Goal: Task Accomplishment & Management: Complete application form

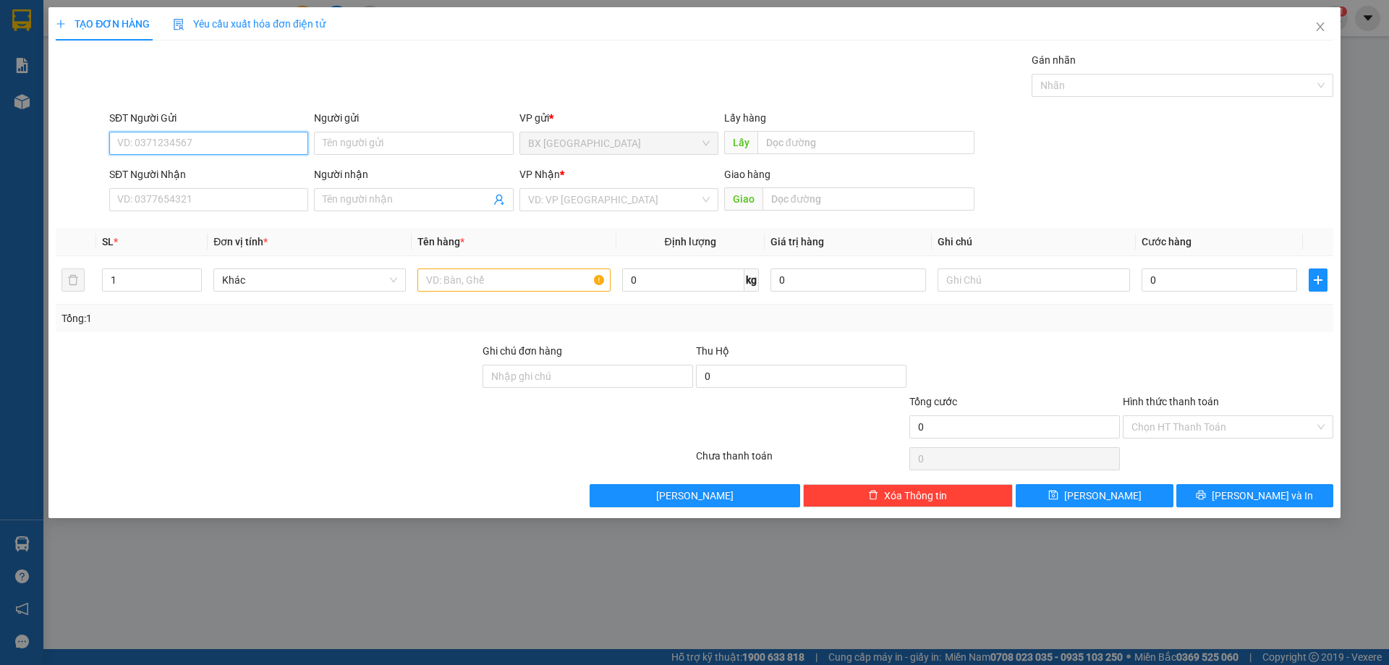
click at [245, 140] on input "SĐT Người Gửi" at bounding box center [208, 143] width 199 height 23
type input "0968228027"
click at [195, 173] on div "0968228027" at bounding box center [209, 172] width 182 height 16
type input "0356478870"
type input "TRINH"
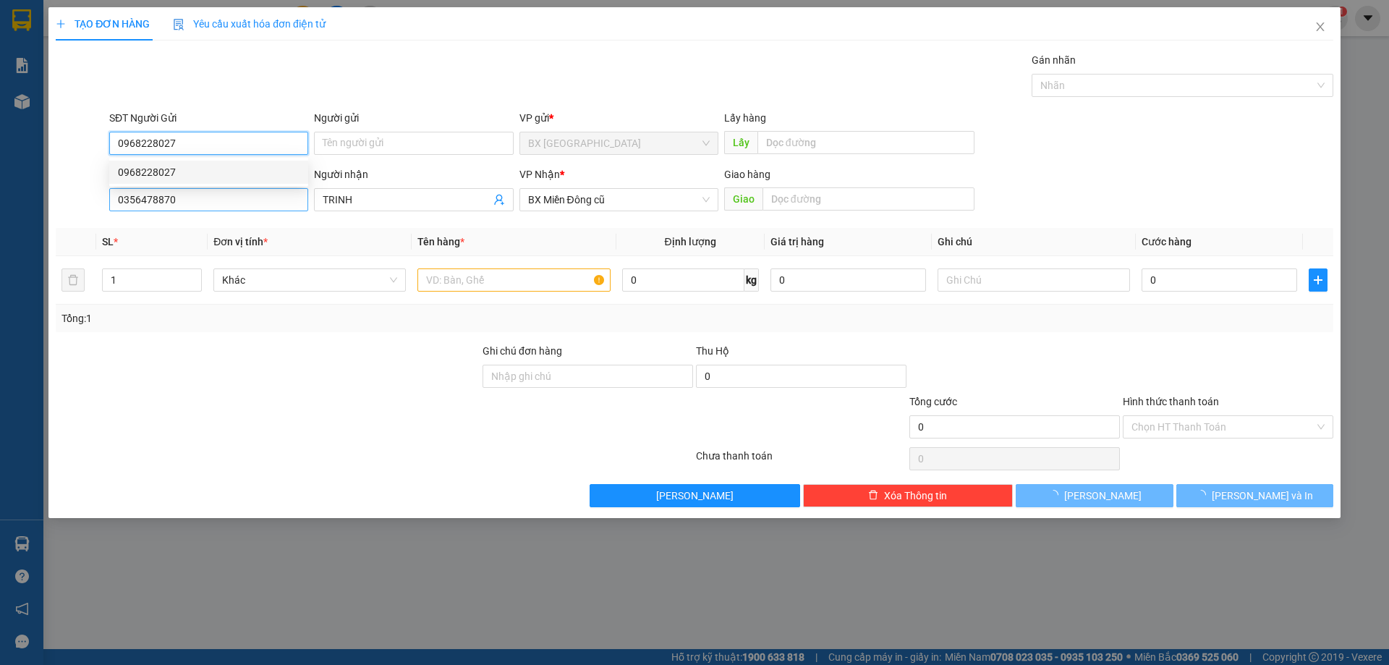
type input "100.000"
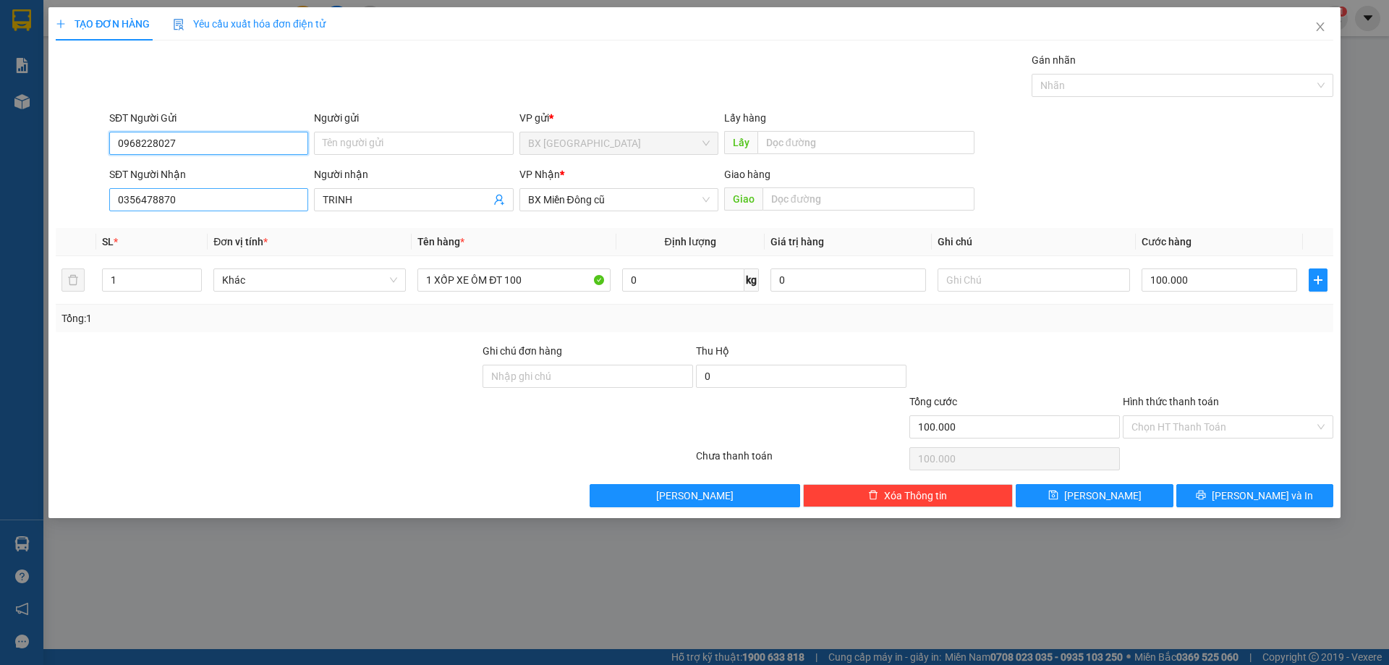
type input "0968228027"
click at [215, 198] on input "0356478870" at bounding box center [208, 199] width 199 height 23
click at [247, 239] on div "0356478870 - [PERSON_NAME]" at bounding box center [208, 228] width 199 height 23
click at [187, 224] on div "Transit Pickup Surcharge Ids Transit Deliver Surcharge Ids Transit Deliver Surc…" at bounding box center [695, 279] width 1278 height 455
drag, startPoint x: 1229, startPoint y: 268, endPoint x: 1228, endPoint y: 275, distance: 7.4
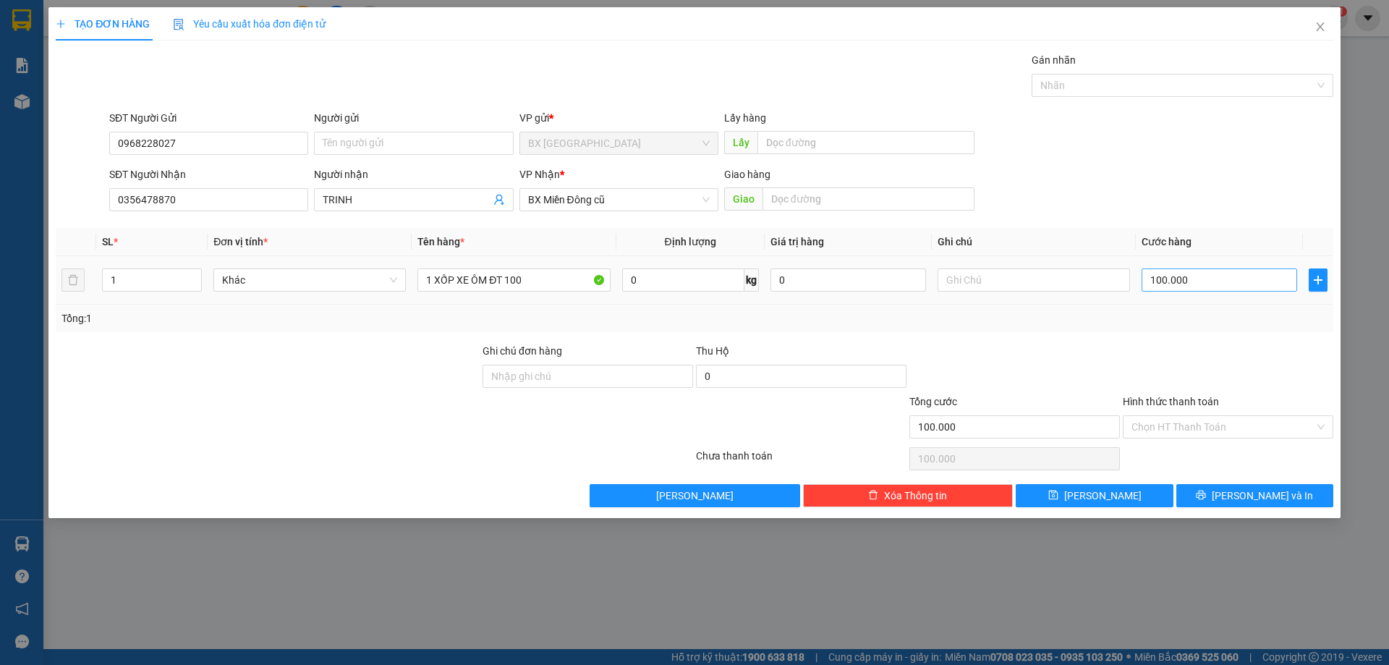
click at [1229, 268] on div "100.000" at bounding box center [1220, 280] width 156 height 29
click at [1238, 296] on td "100.000" at bounding box center [1219, 280] width 167 height 48
click at [1239, 291] on input "100.000" at bounding box center [1220, 279] width 156 height 23
type input "7"
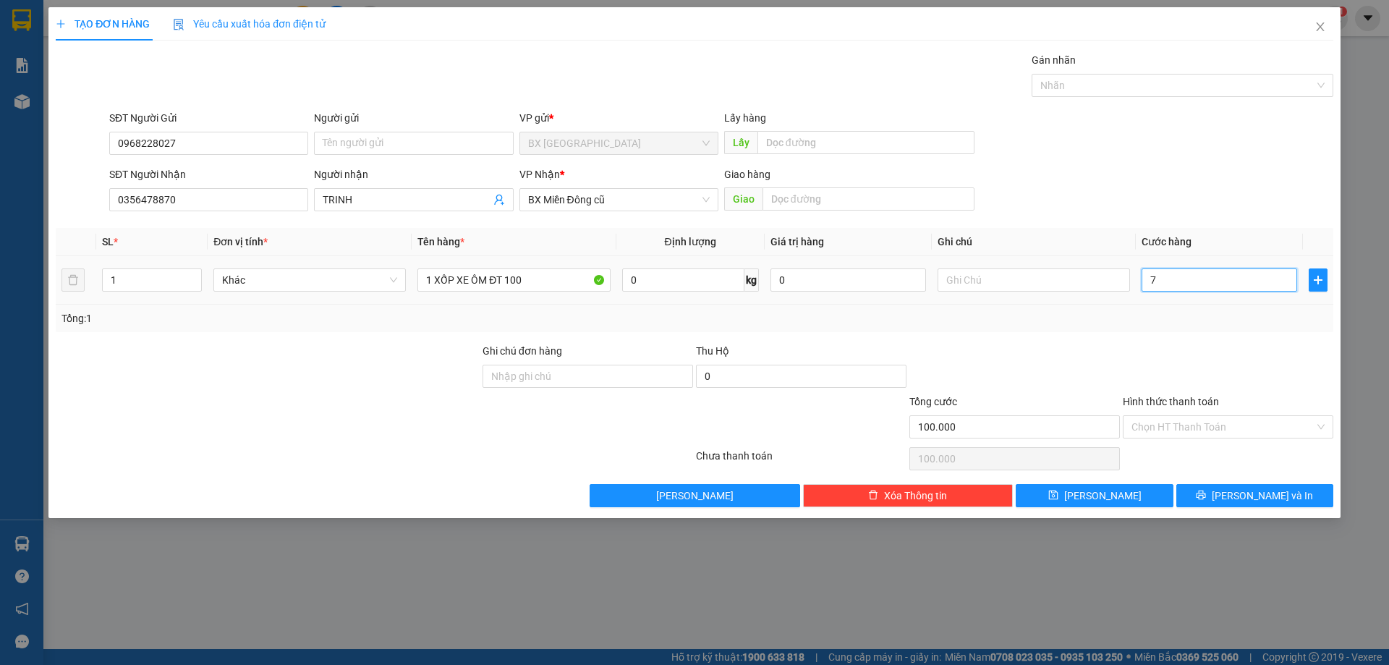
type input "7"
type input "70"
type input "700"
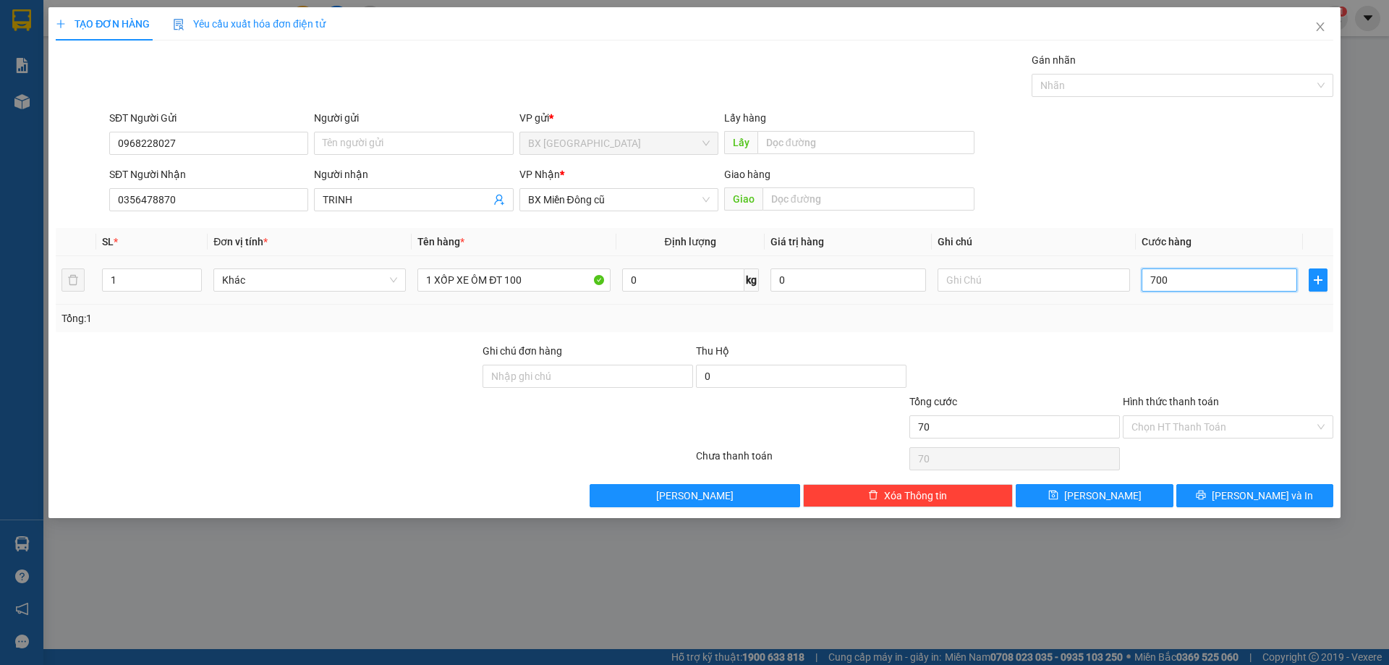
type input "700"
type input "7.000"
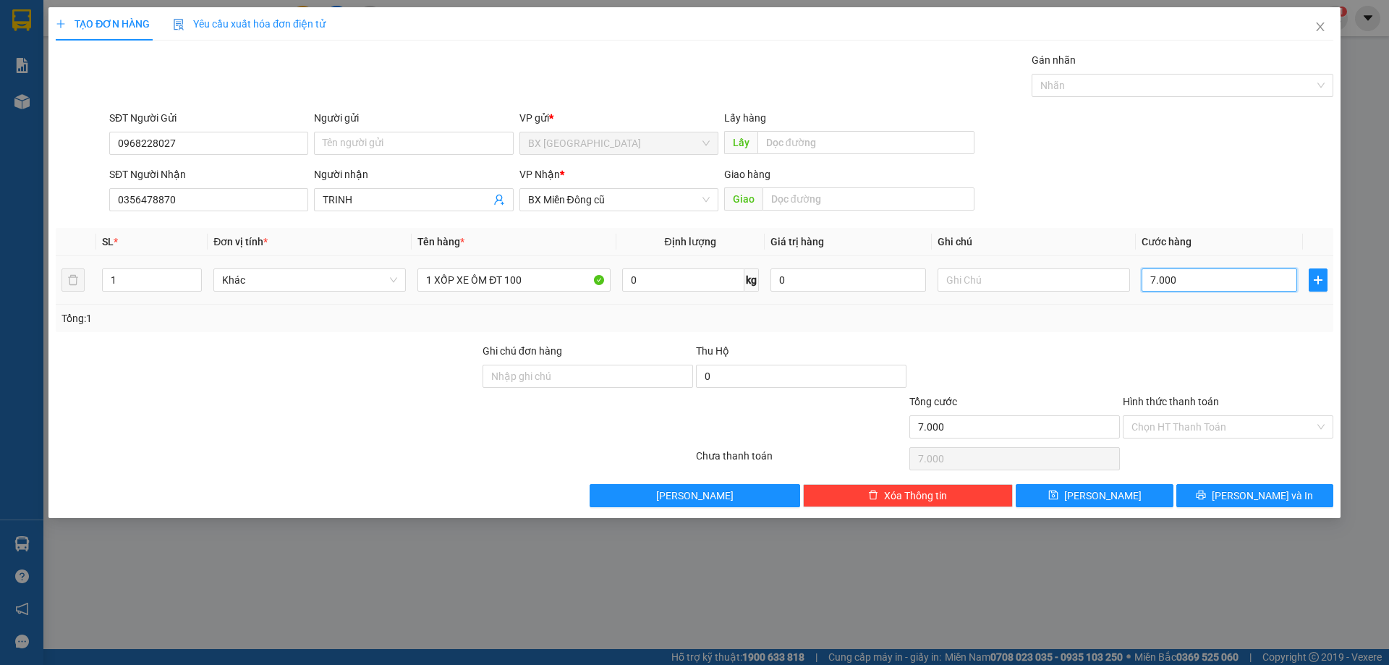
type input "70.000"
click at [1236, 424] on input "Hình thức thanh toán" at bounding box center [1223, 427] width 183 height 22
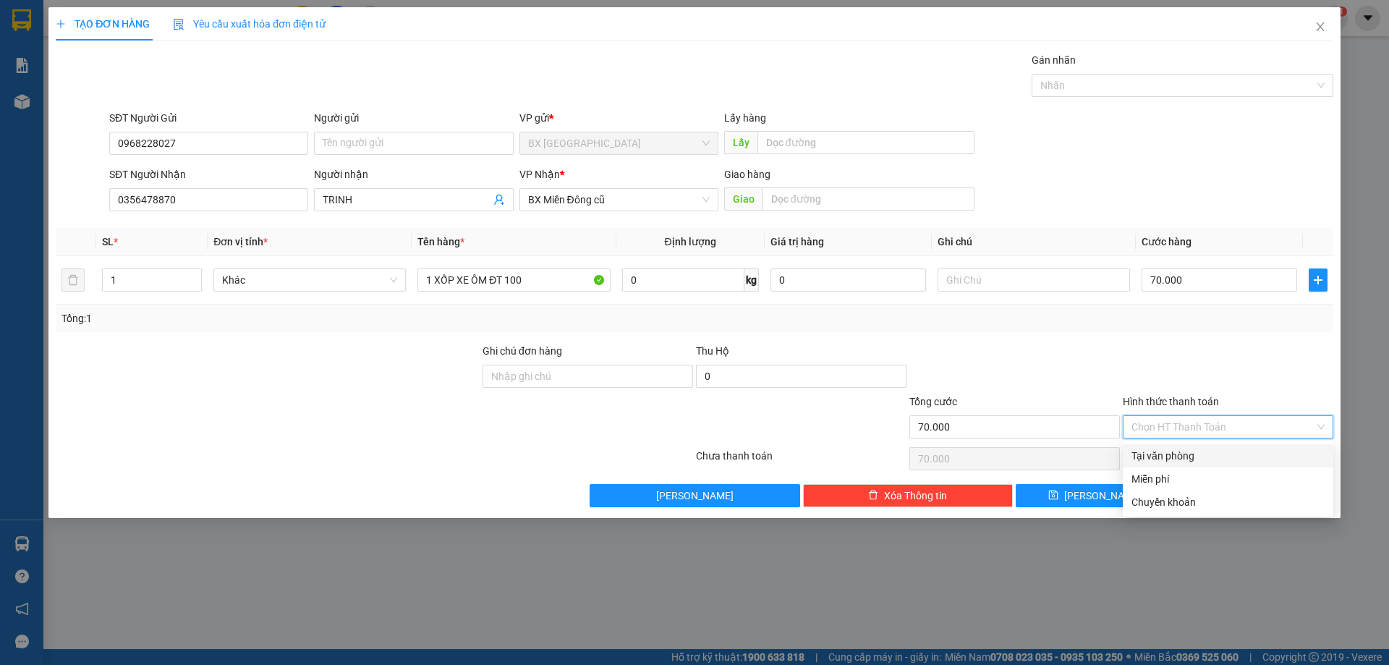
click at [1220, 455] on div "Tại văn phòng" at bounding box center [1228, 456] width 193 height 16
type input "0"
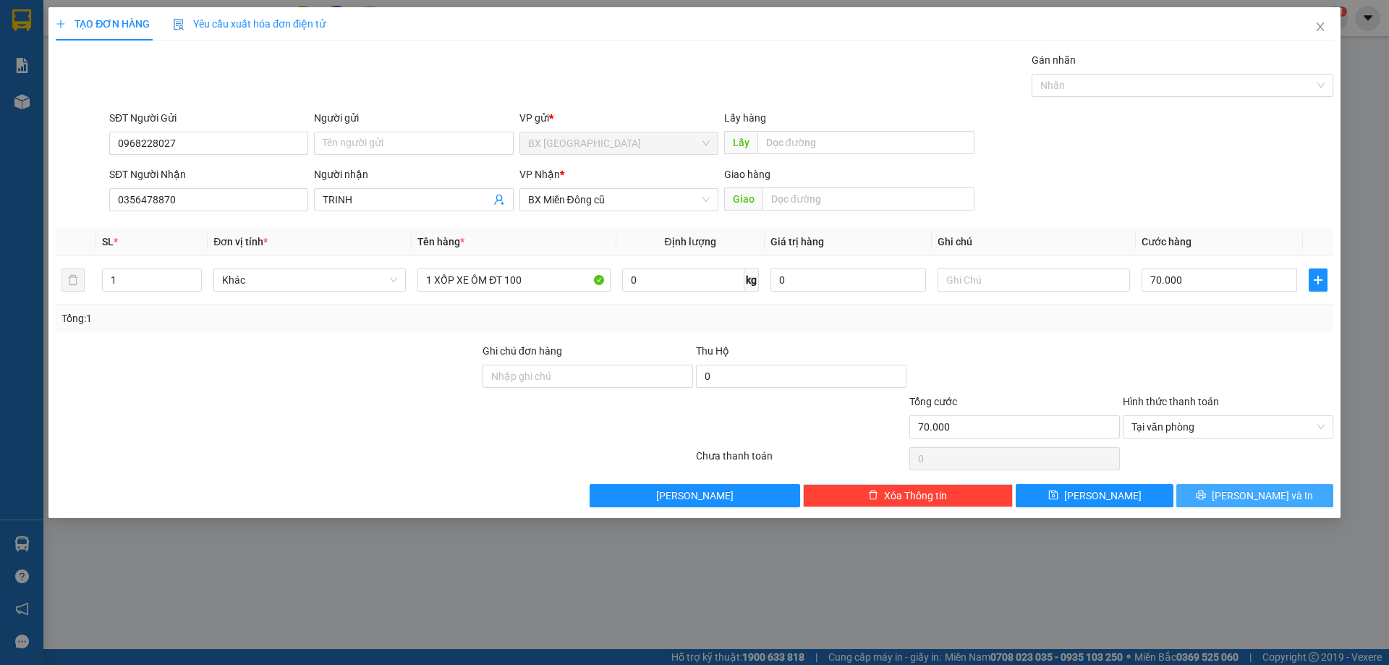
click at [1206, 495] on icon "printer" at bounding box center [1201, 495] width 10 height 10
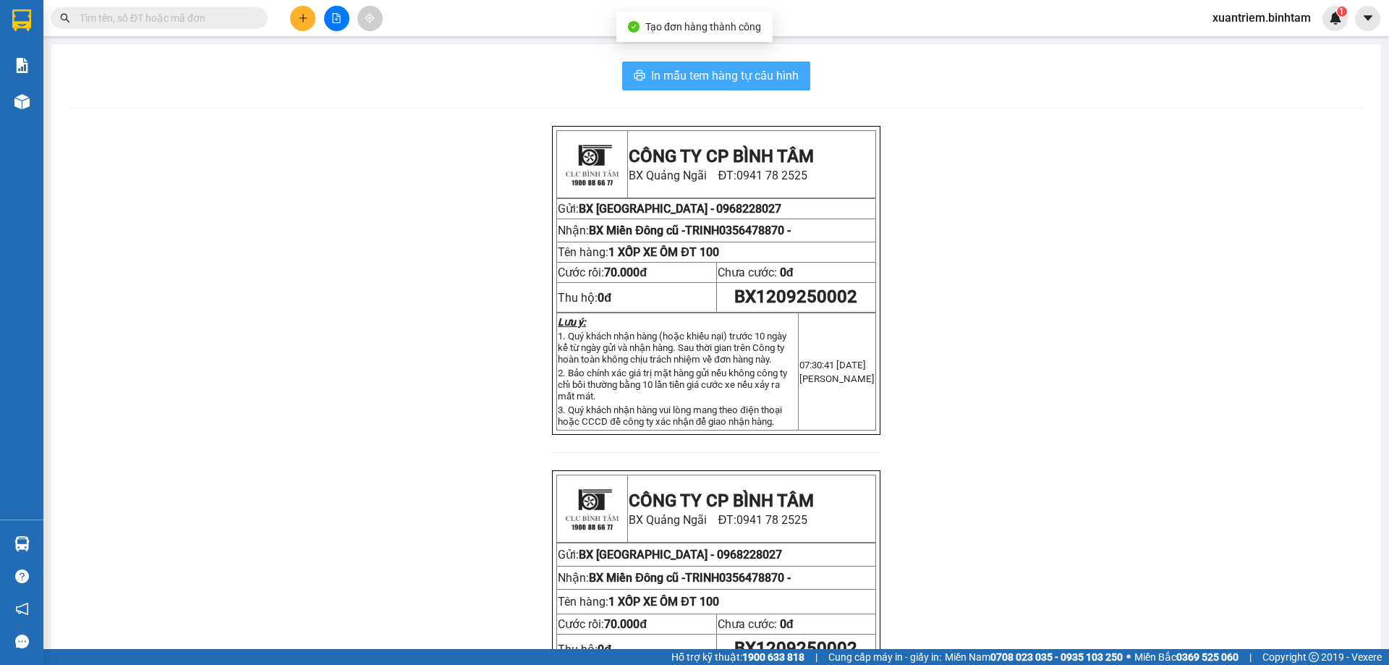
click at [752, 65] on button "In mẫu tem hàng tự cấu hình" at bounding box center [716, 75] width 188 height 29
